Goal: Task Accomplishment & Management: Manage account settings

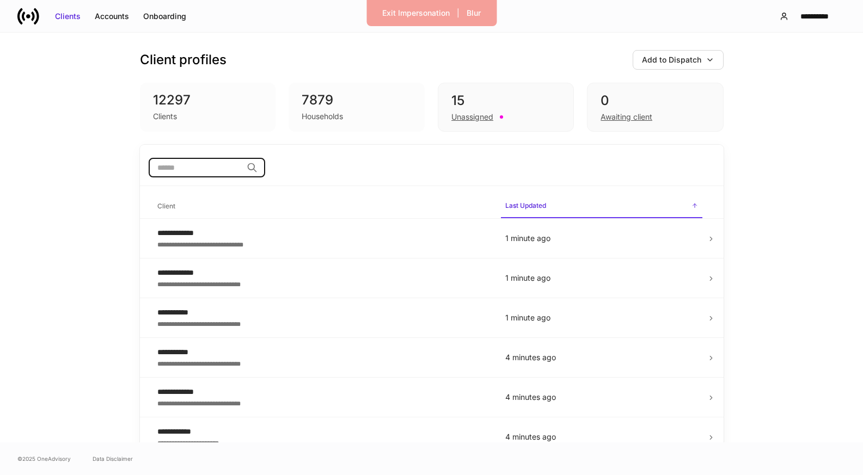
click at [212, 165] on input "search" at bounding box center [196, 168] width 94 height 20
type input "*****"
click at [188, 272] on div "**********" at bounding box center [322, 272] width 330 height 11
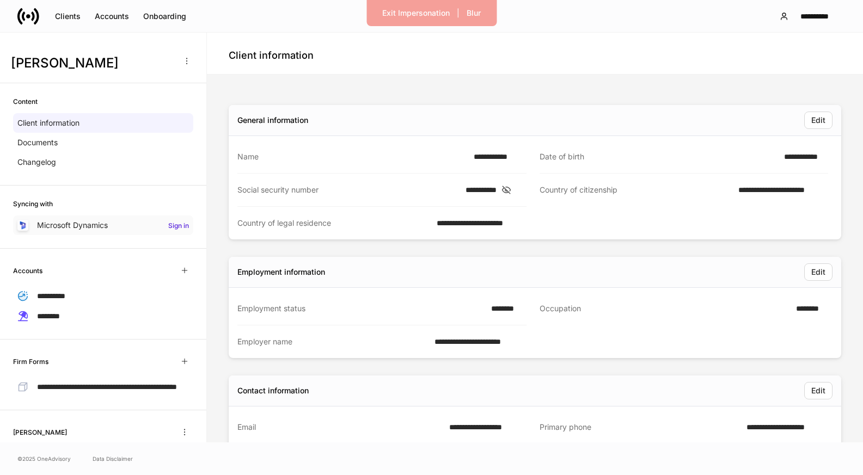
click at [108, 227] on p "Microsoft Dynamics" at bounding box center [72, 225] width 71 height 11
click at [112, 229] on div "Microsoft Dynamics Sign in" at bounding box center [103, 226] width 180 height 20
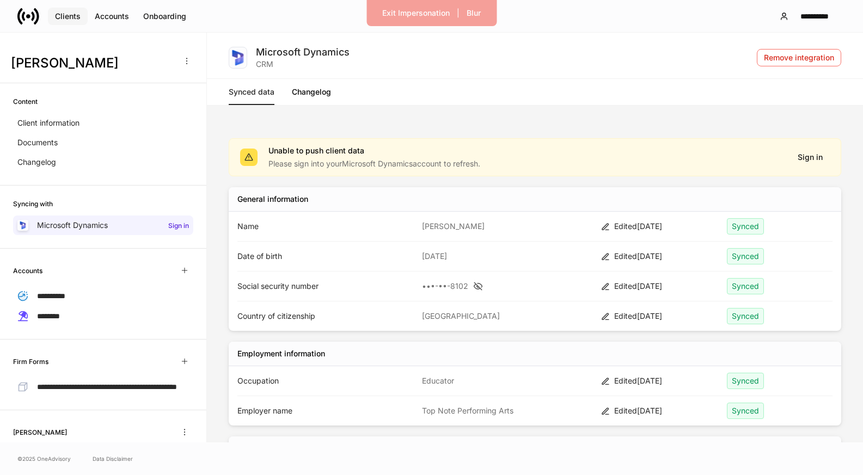
click at [55, 18] on div "Clients" at bounding box center [68, 16] width 26 height 11
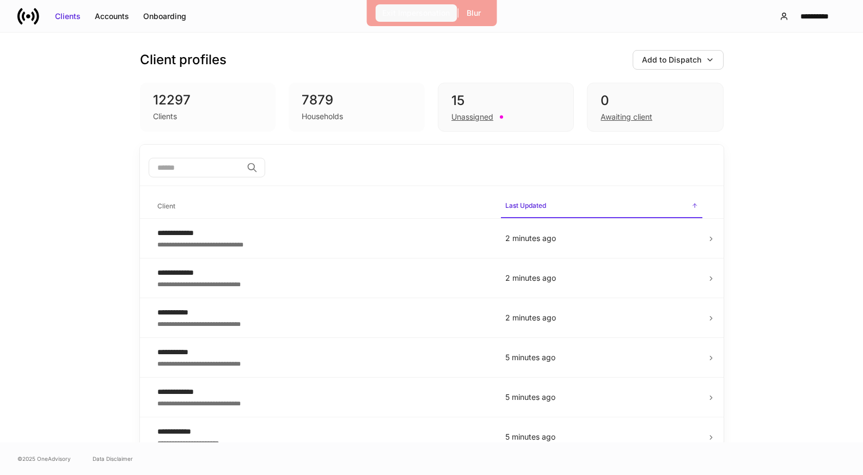
click at [408, 15] on div "Exit Impersonation" at bounding box center [416, 13] width 68 height 11
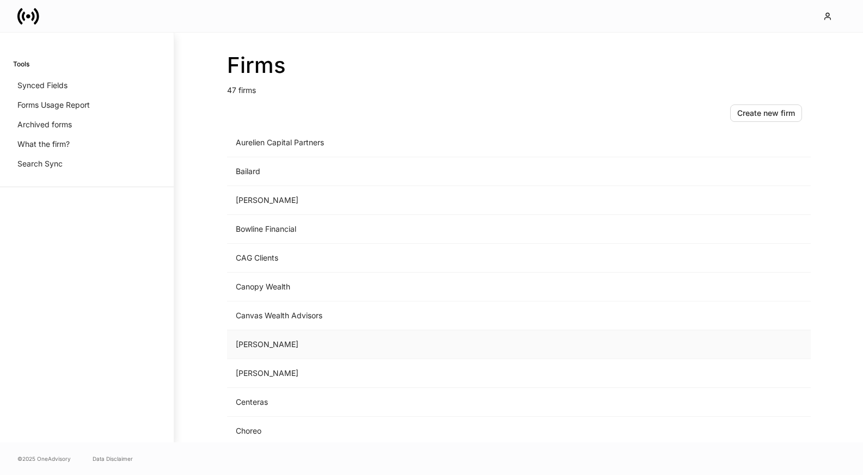
scroll to position [203, 0]
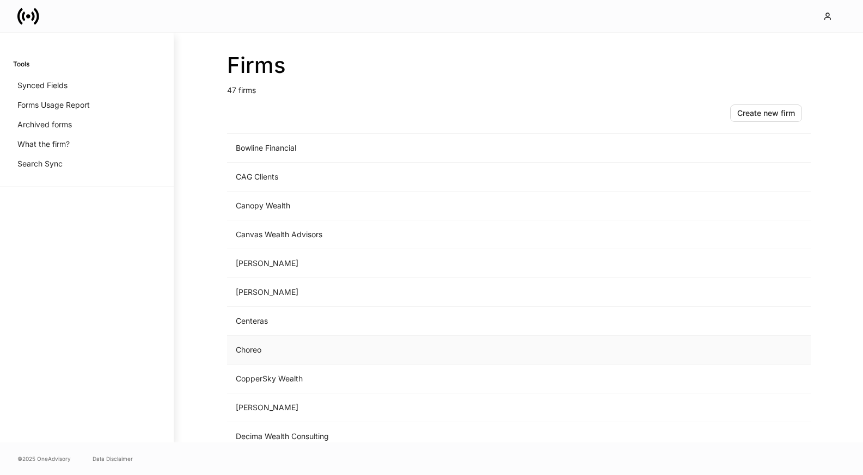
click at [301, 354] on td "Choreo" at bounding box center [428, 350] width 403 height 29
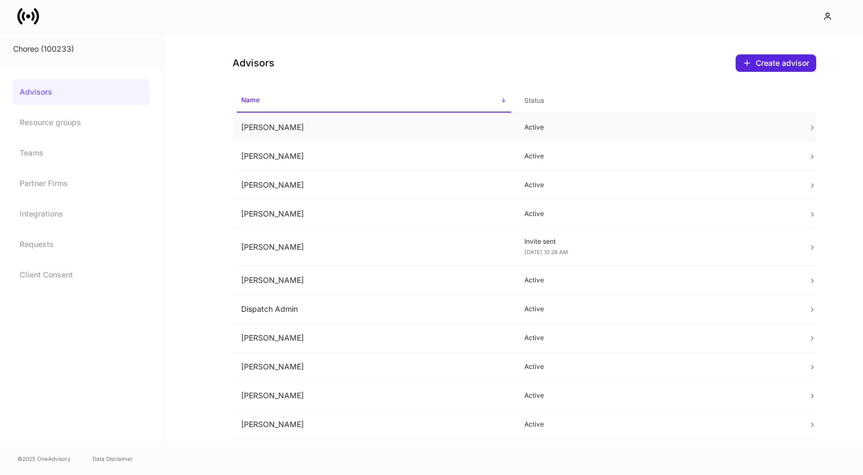
click at [338, 123] on td "[PERSON_NAME]" at bounding box center [374, 127] width 284 height 29
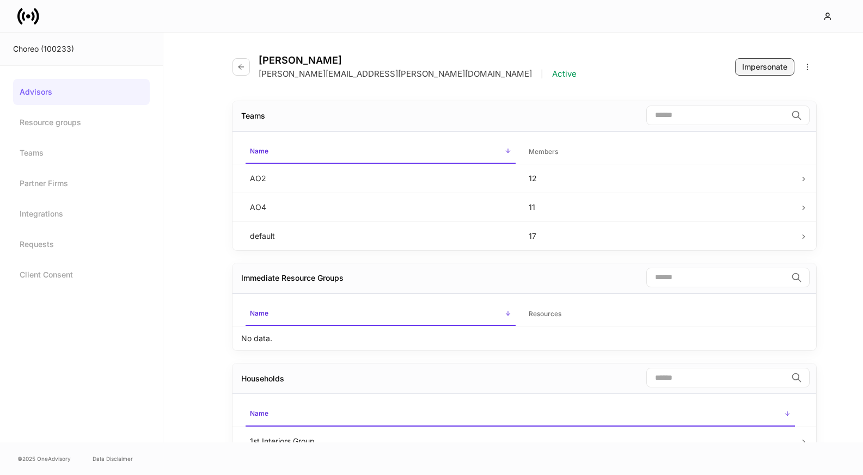
click at [767, 59] on button "Impersonate" at bounding box center [764, 66] width 59 height 17
